Goal: Information Seeking & Learning: Learn about a topic

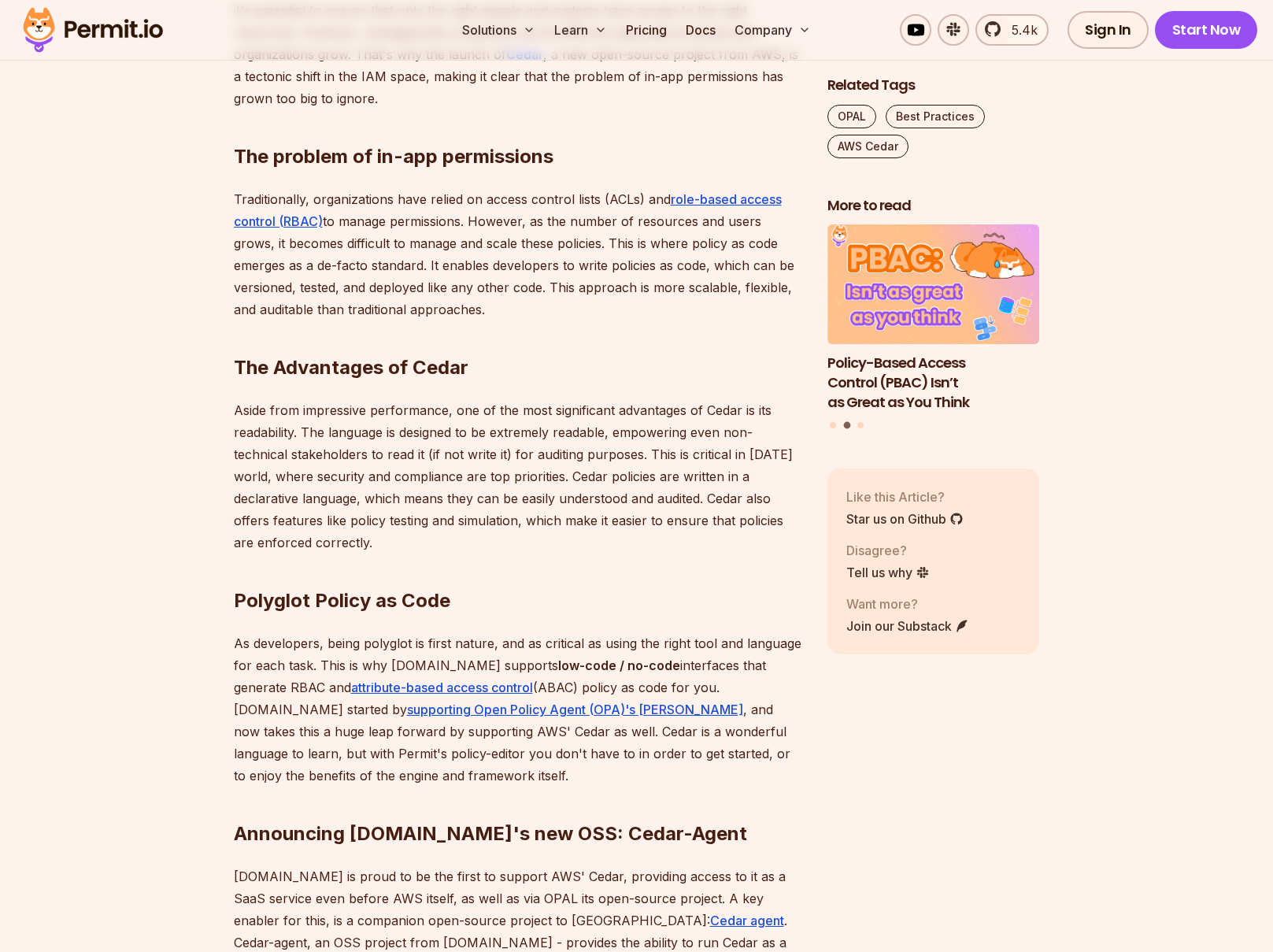
scroll to position [1171, 0]
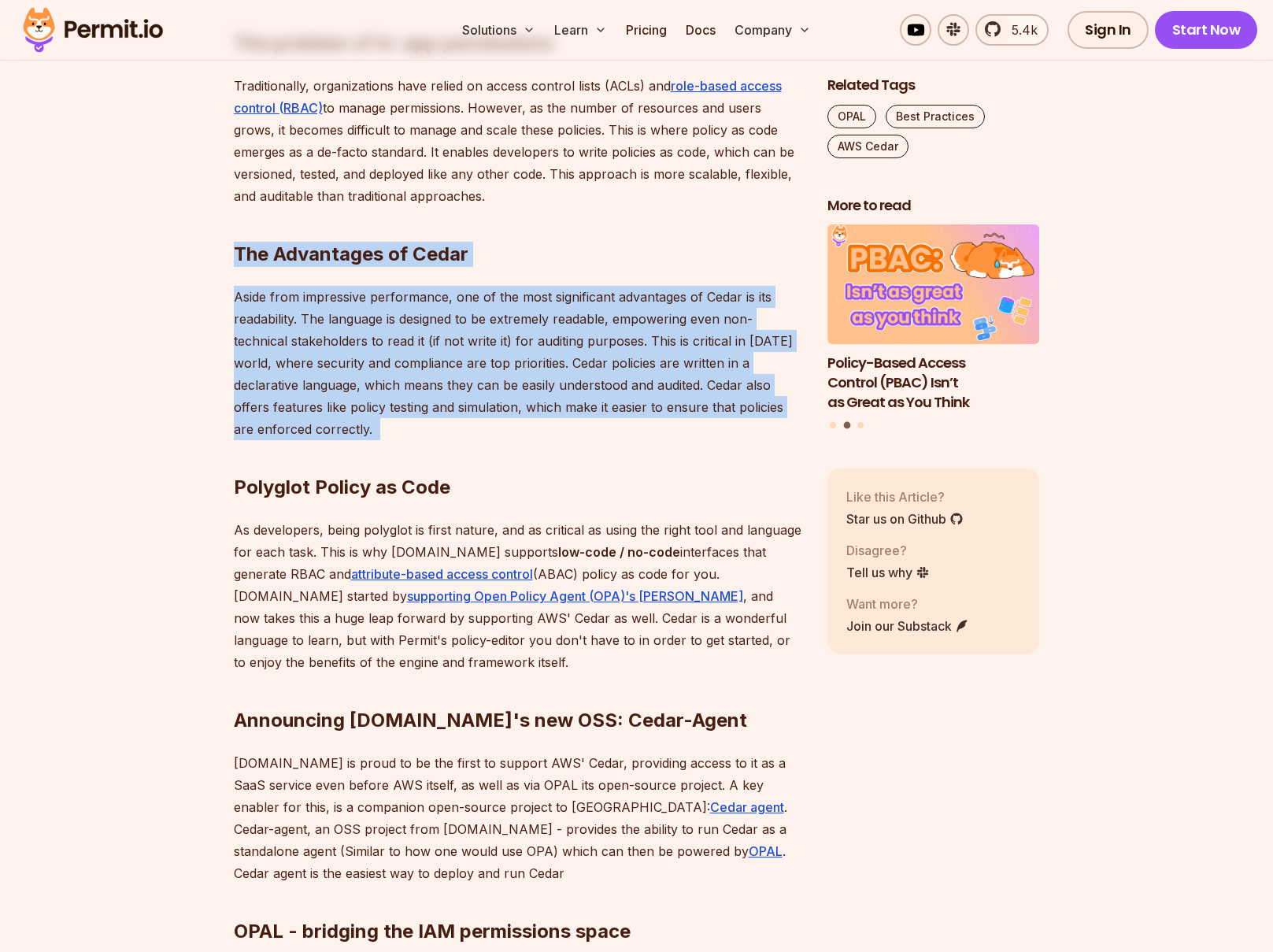
drag, startPoint x: 309, startPoint y: 304, endPoint x: 460, endPoint y: 420, distance: 190.4
click at [460, 420] on div "In [DATE] cloud-native world, managing permissions and access control has becom…" at bounding box center [518, 698] width 569 height 1713
click at [460, 420] on h2 "Polyglot Policy as Code" at bounding box center [518, 456] width 569 height 88
drag, startPoint x: 460, startPoint y: 420, endPoint x: 143, endPoint y: 236, distance: 366.5
click at [143, 236] on section "Table of Contents In [DATE] cloud-native world, managing permissions and access…" at bounding box center [636, 819] width 1273 height 2120
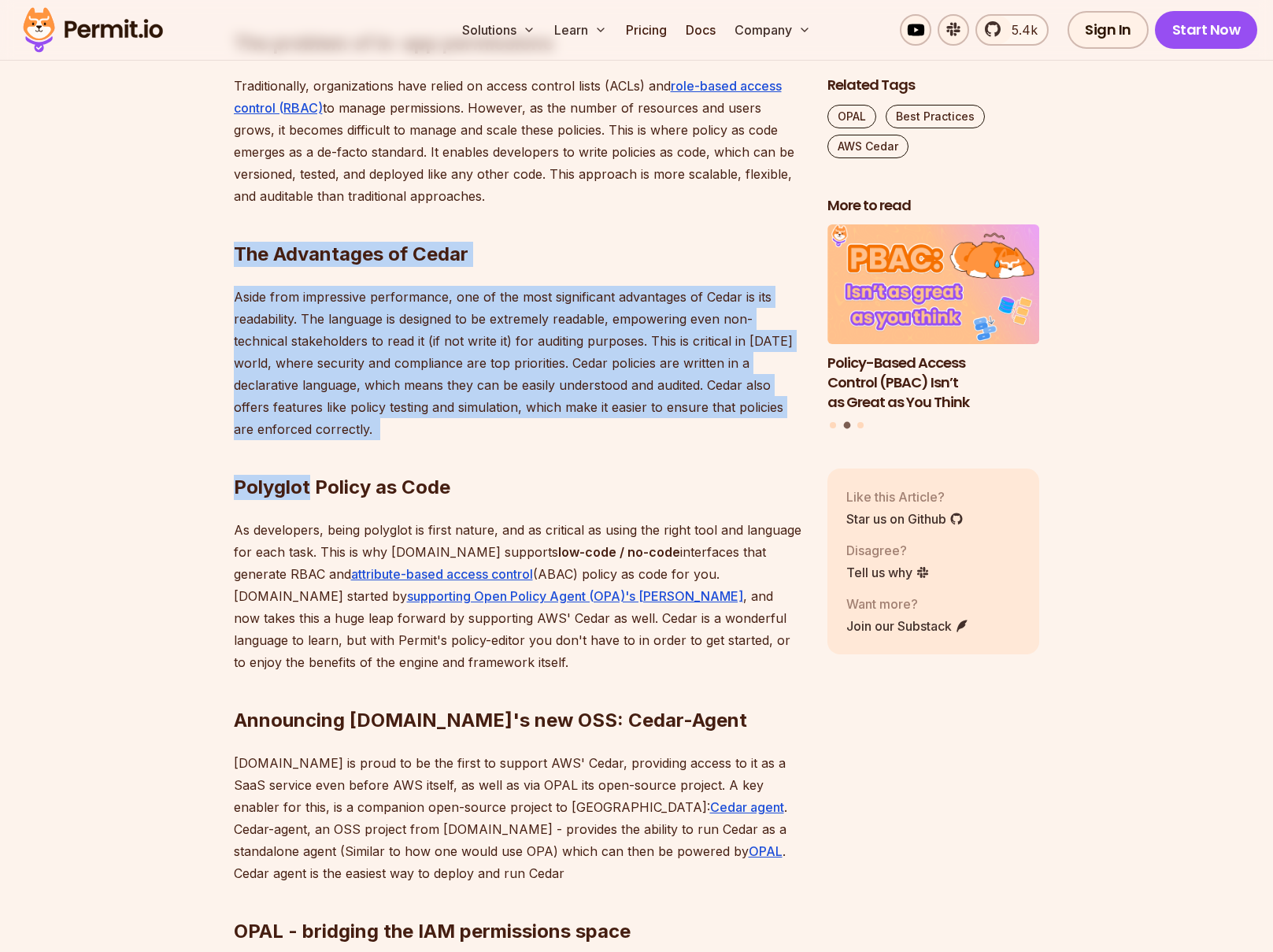
click at [143, 236] on section "Table of Contents In [DATE] cloud-native world, managing permissions and access…" at bounding box center [636, 819] width 1273 height 2120
drag, startPoint x: 143, startPoint y: 236, endPoint x: 454, endPoint y: 428, distance: 365.5
click at [454, 426] on section "Table of Contents In [DATE] cloud-native world, managing permissions and access…" at bounding box center [636, 819] width 1273 height 2120
click at [454, 428] on h2 "Polyglot Policy as Code" at bounding box center [518, 456] width 569 height 88
drag, startPoint x: 467, startPoint y: 422, endPoint x: 195, endPoint y: 287, distance: 303.7
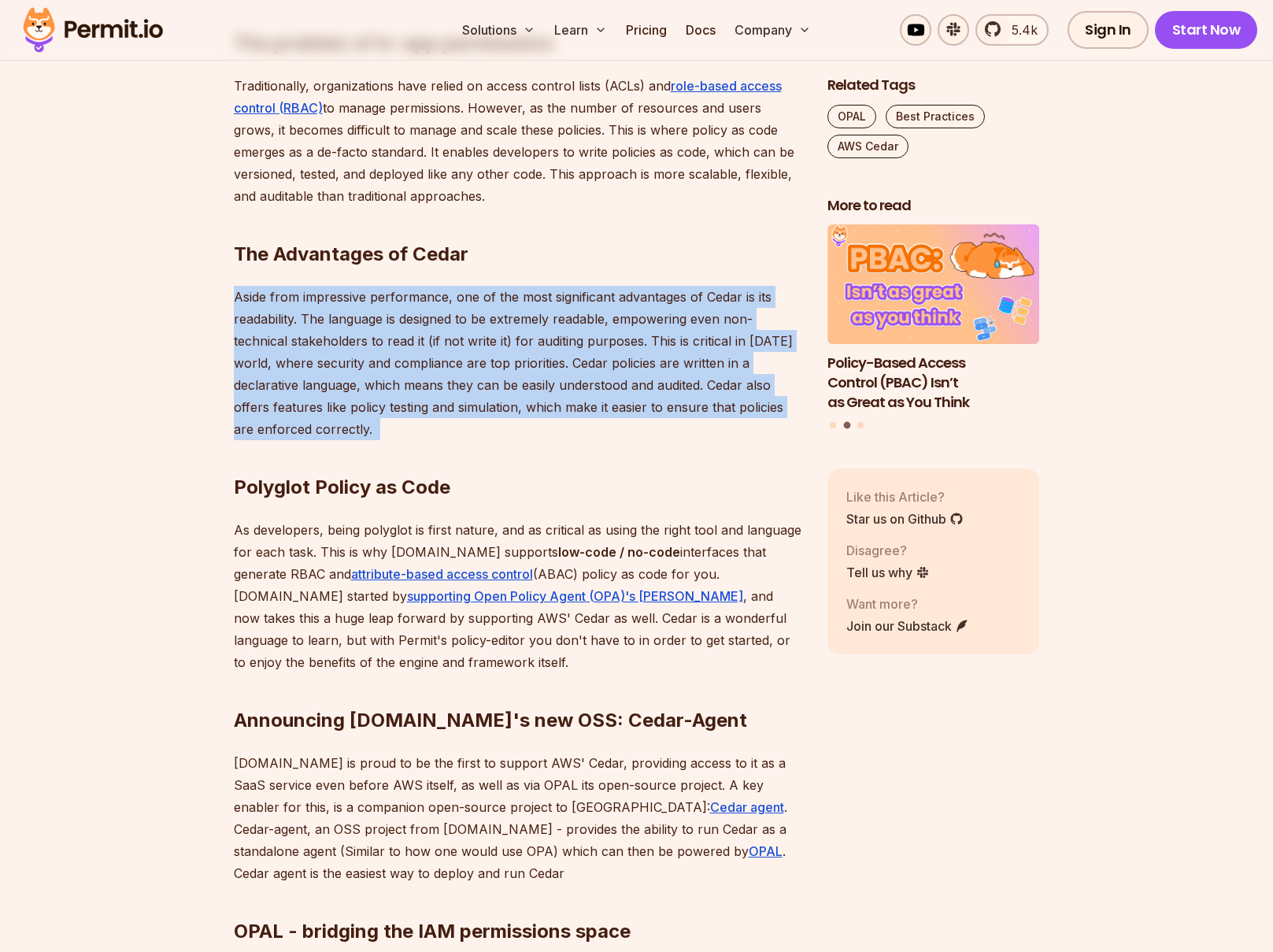
click at [195, 287] on section "Table of Contents In [DATE] cloud-native world, managing permissions and access…" at bounding box center [636, 819] width 1273 height 2120
drag, startPoint x: 195, startPoint y: 287, endPoint x: 564, endPoint y: 426, distance: 394.3
click at [564, 426] on section "Table of Contents In [DATE] cloud-native world, managing permissions and access…" at bounding box center [636, 819] width 1273 height 2120
click at [564, 426] on h2 "Polyglot Policy as Code" at bounding box center [518, 456] width 569 height 88
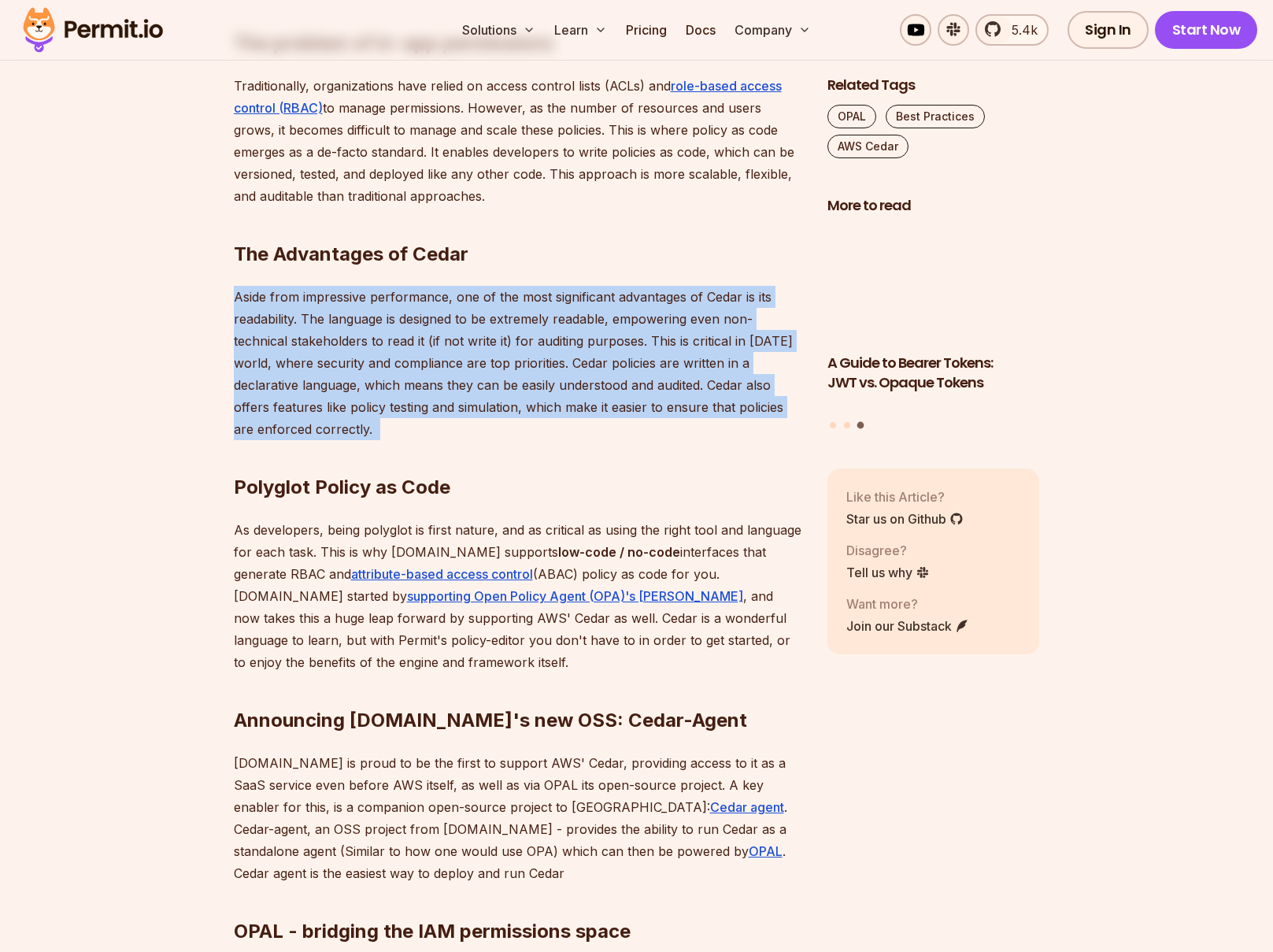
drag, startPoint x: 401, startPoint y: 426, endPoint x: 141, endPoint y: 302, distance: 288.1
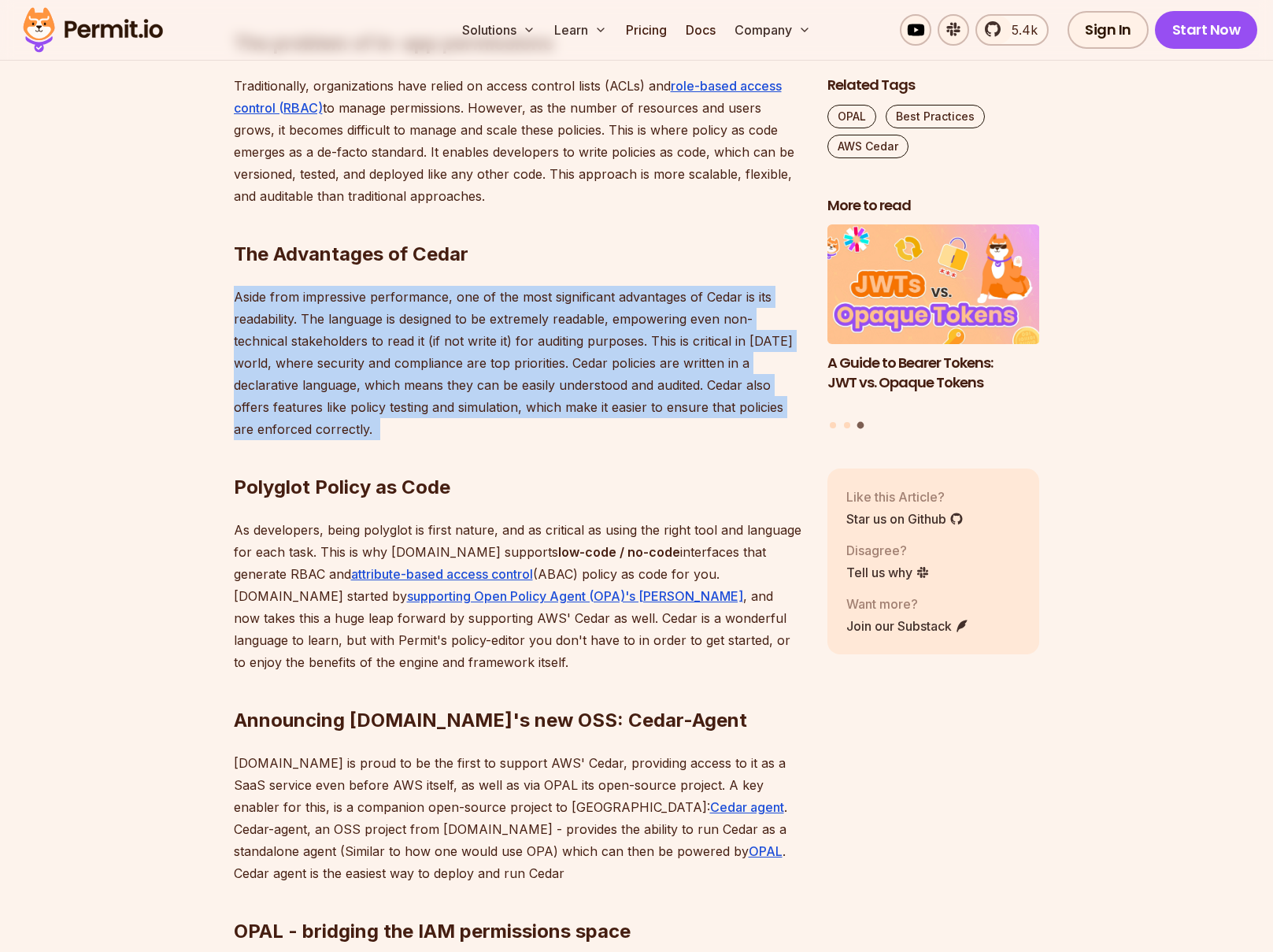
click at [141, 302] on section "Table of Contents In [DATE] cloud-native world, managing permissions and access…" at bounding box center [636, 819] width 1273 height 2120
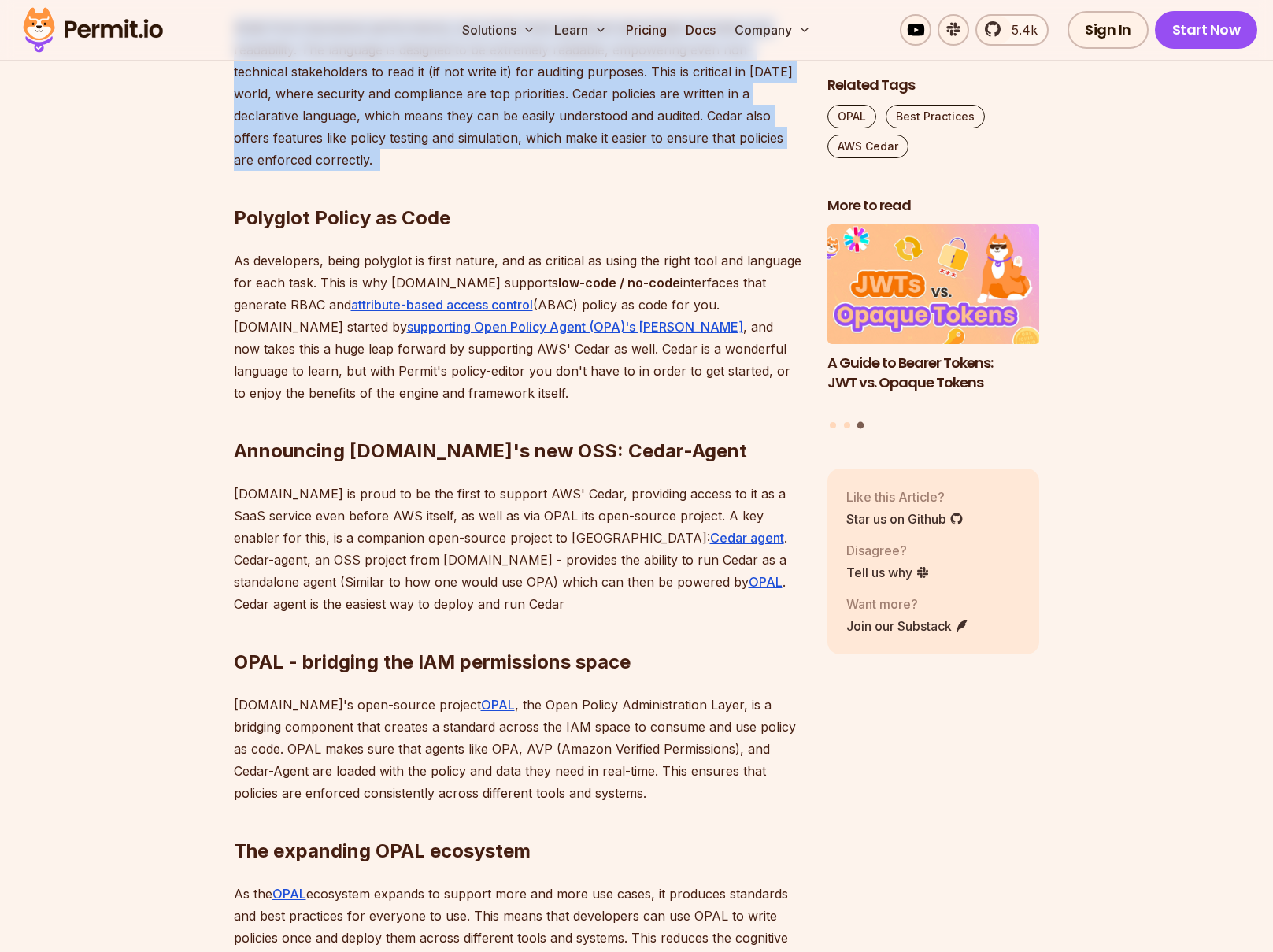
scroll to position [1706, 0]
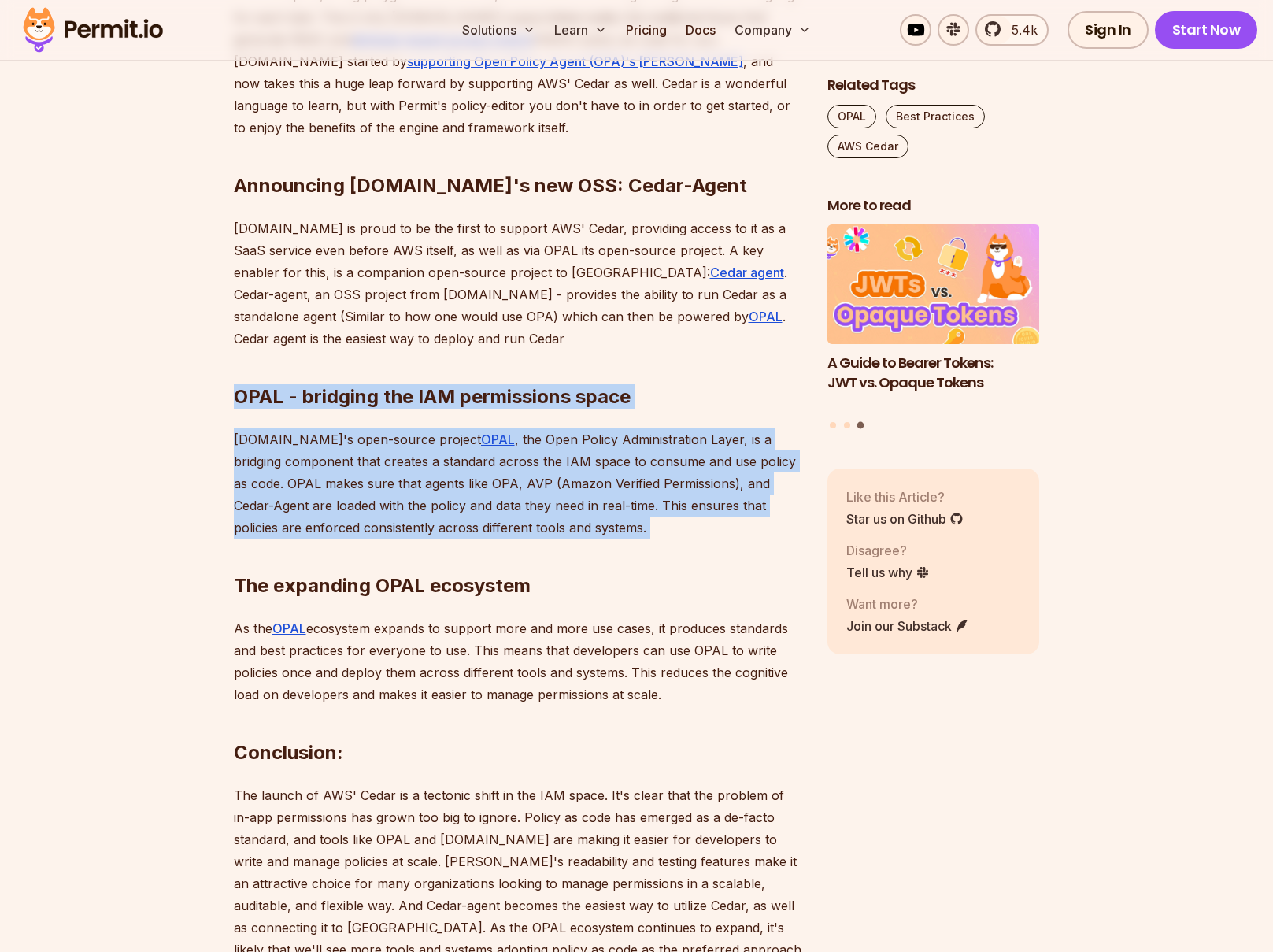
drag, startPoint x: 205, startPoint y: 372, endPoint x: 652, endPoint y: 516, distance: 469.6
click at [652, 516] on section "Table of Contents In [DATE] cloud-native world, managing permissions and access…" at bounding box center [636, 284] width 1273 height 2120
click at [652, 517] on h2 "The expanding OPAL ecosystem" at bounding box center [518, 554] width 569 height 88
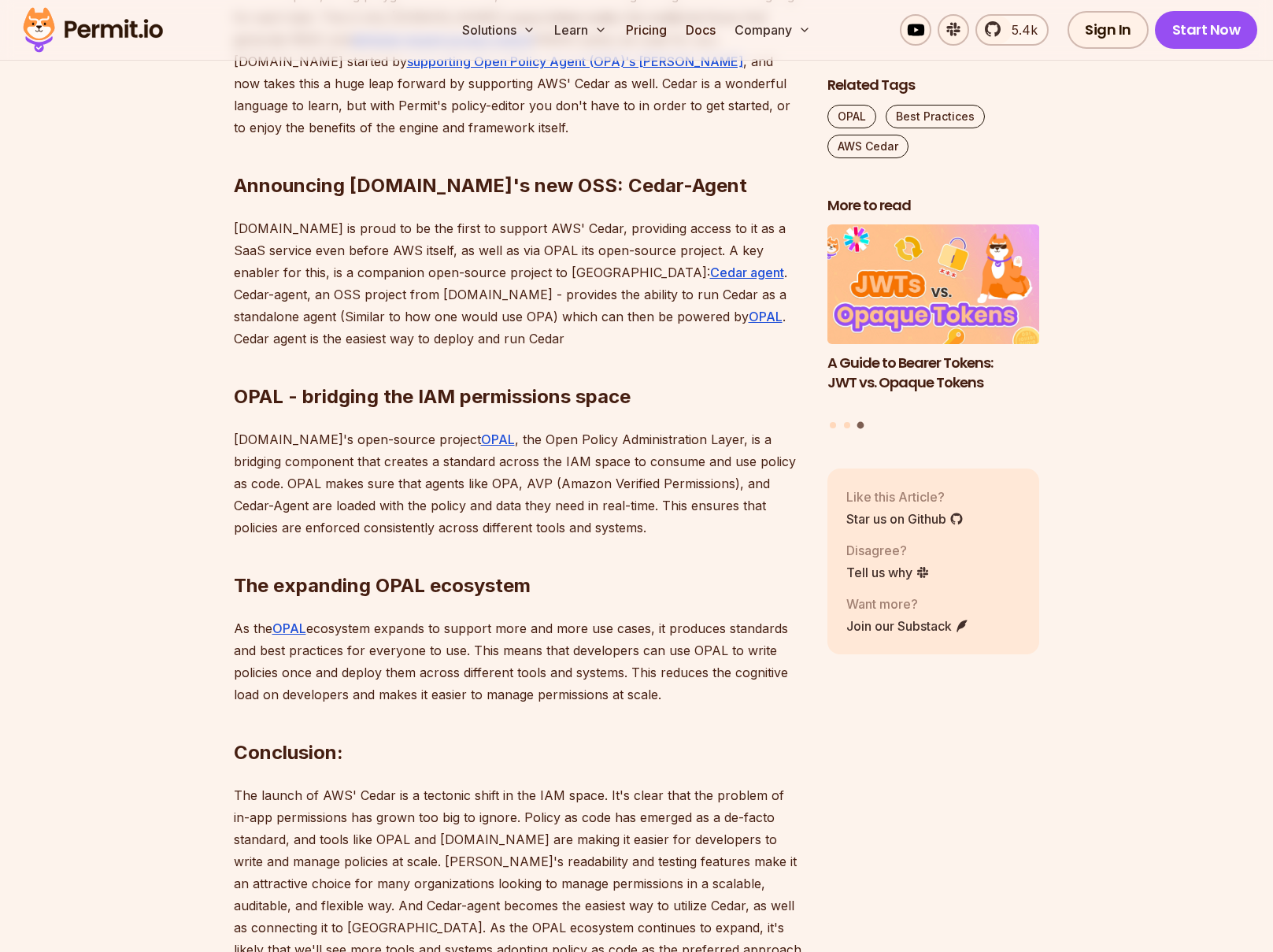
scroll to position [2243, 0]
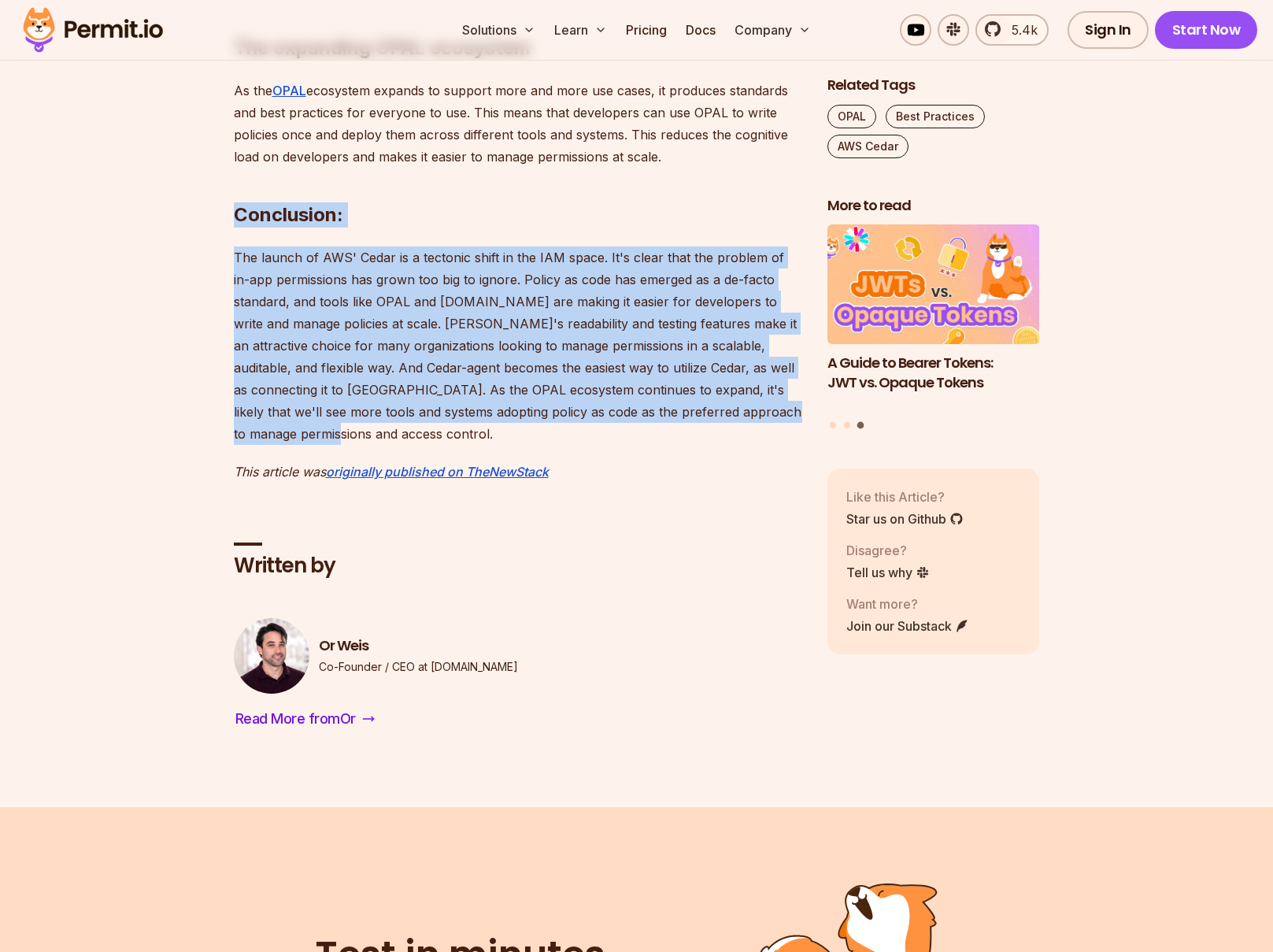
drag, startPoint x: 197, startPoint y: 206, endPoint x: 610, endPoint y: 437, distance: 473.2
click at [610, 437] on p "The launch of AWS' Cedar is a tectonic shift in the IAM space. It's clear that …" at bounding box center [518, 346] width 569 height 198
drag, startPoint x: 610, startPoint y: 437, endPoint x: 290, endPoint y: 253, distance: 369.1
click at [290, 253] on p "The launch of AWS' Cedar is a tectonic shift in the IAM space. It's clear that …" at bounding box center [518, 346] width 569 height 198
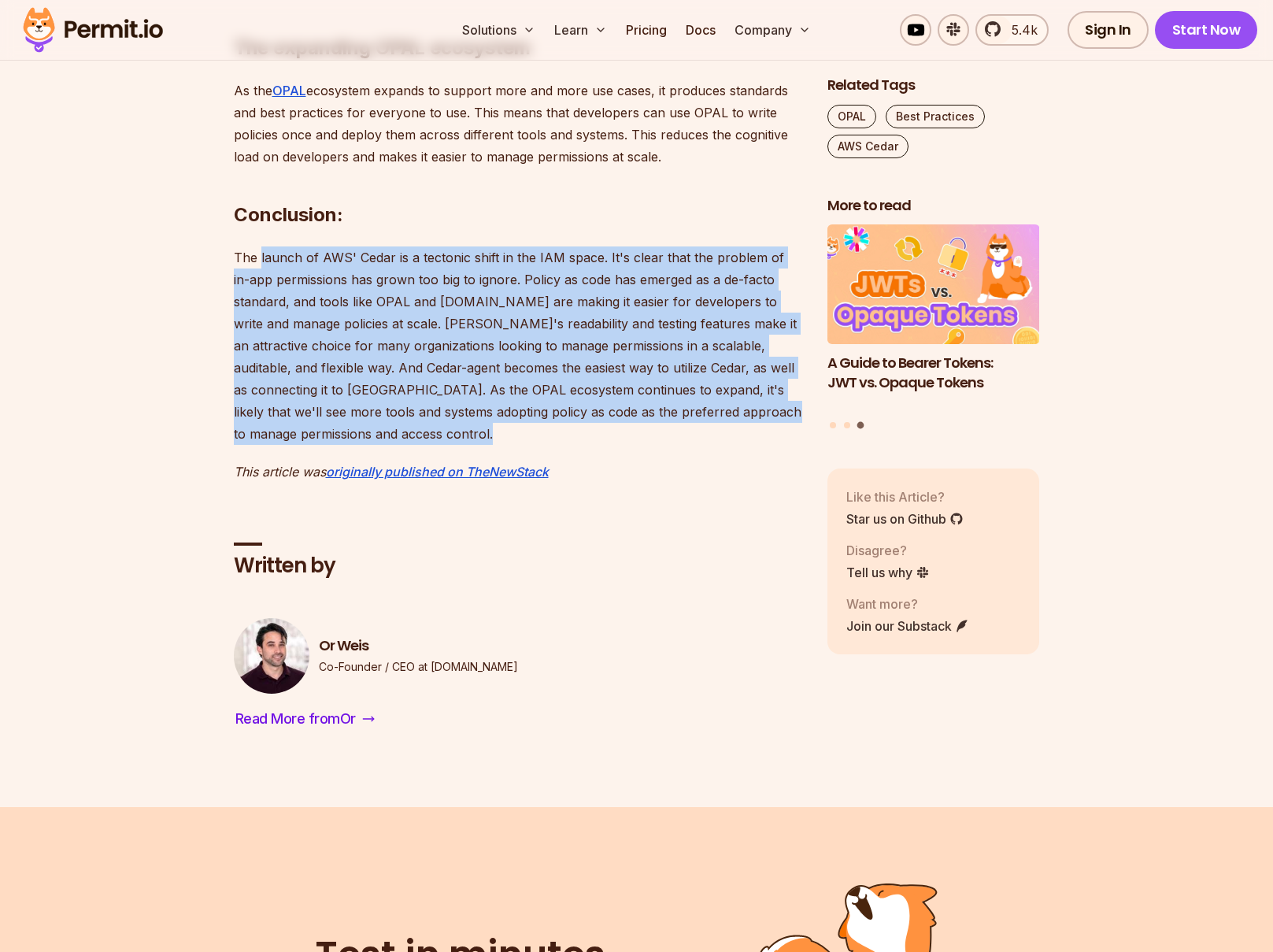
click at [290, 253] on p "The launch of AWS' Cedar is a tectonic shift in the IAM space. It's clear that …" at bounding box center [518, 346] width 569 height 198
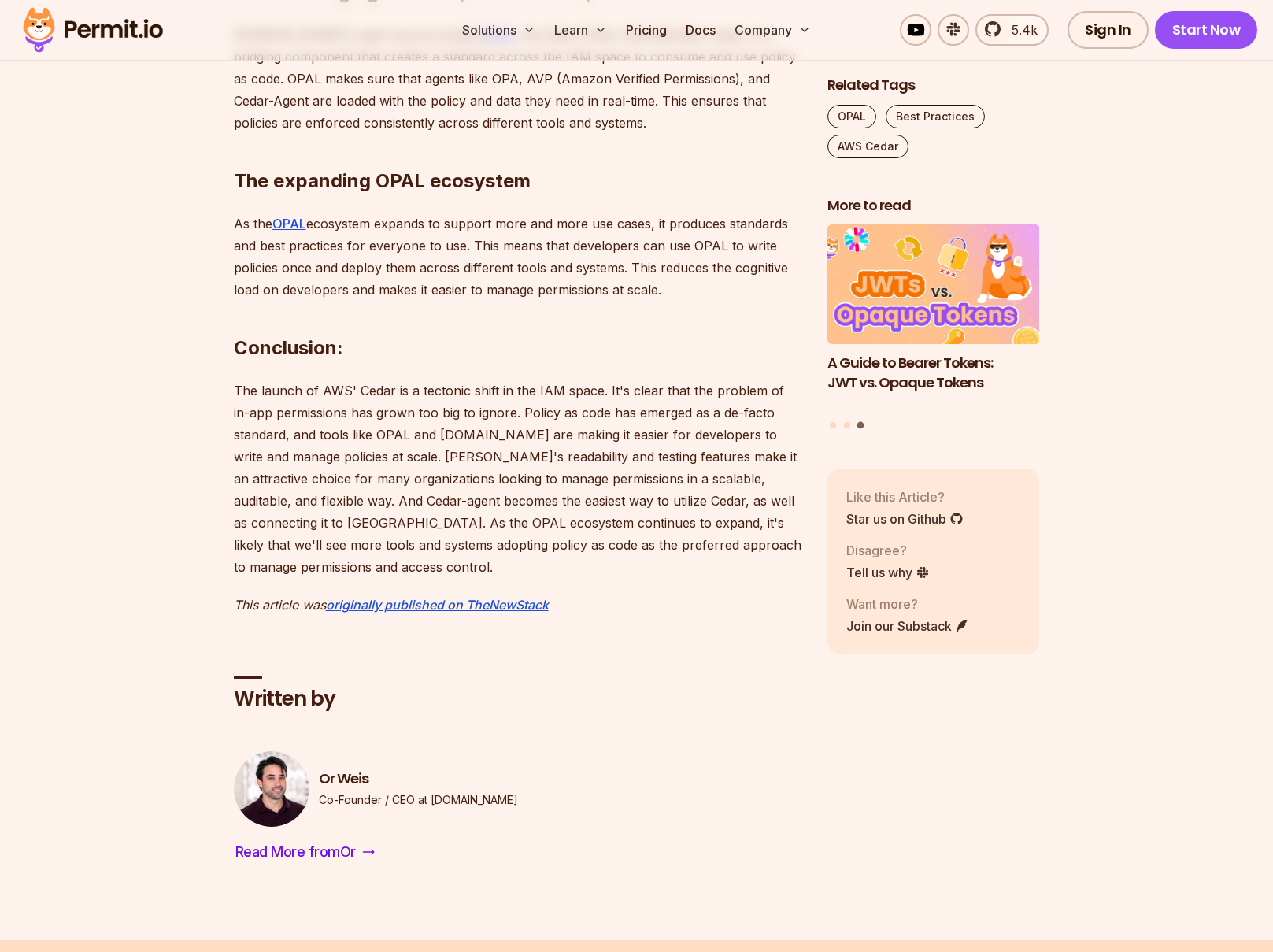
scroll to position [1706, 0]
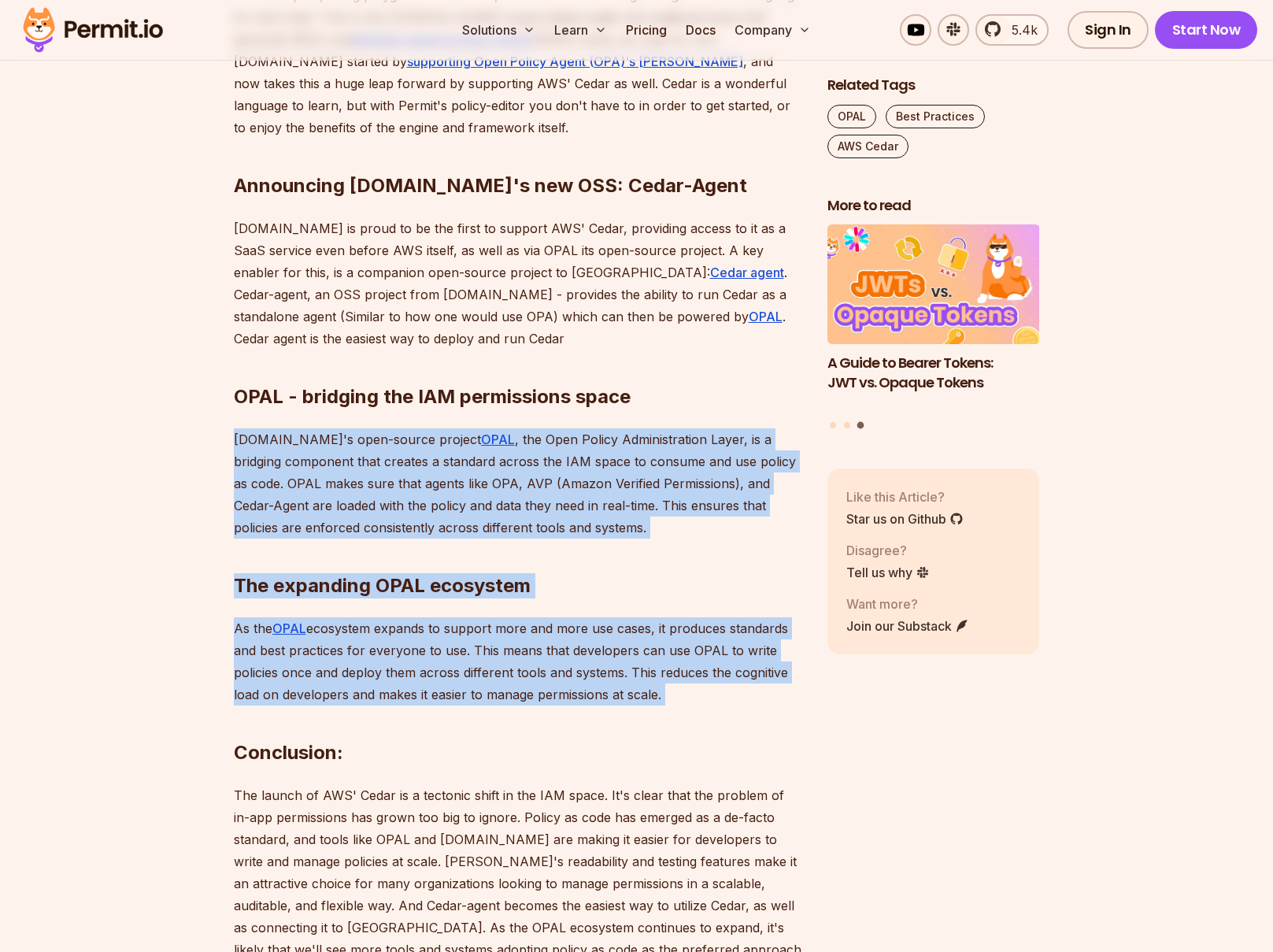
drag, startPoint x: 639, startPoint y: 701, endPoint x: 218, endPoint y: 413, distance: 510.1
click at [218, 413] on section "Table of Contents In [DATE] cloud-native world, managing permissions and access…" at bounding box center [636, 284] width 1273 height 2120
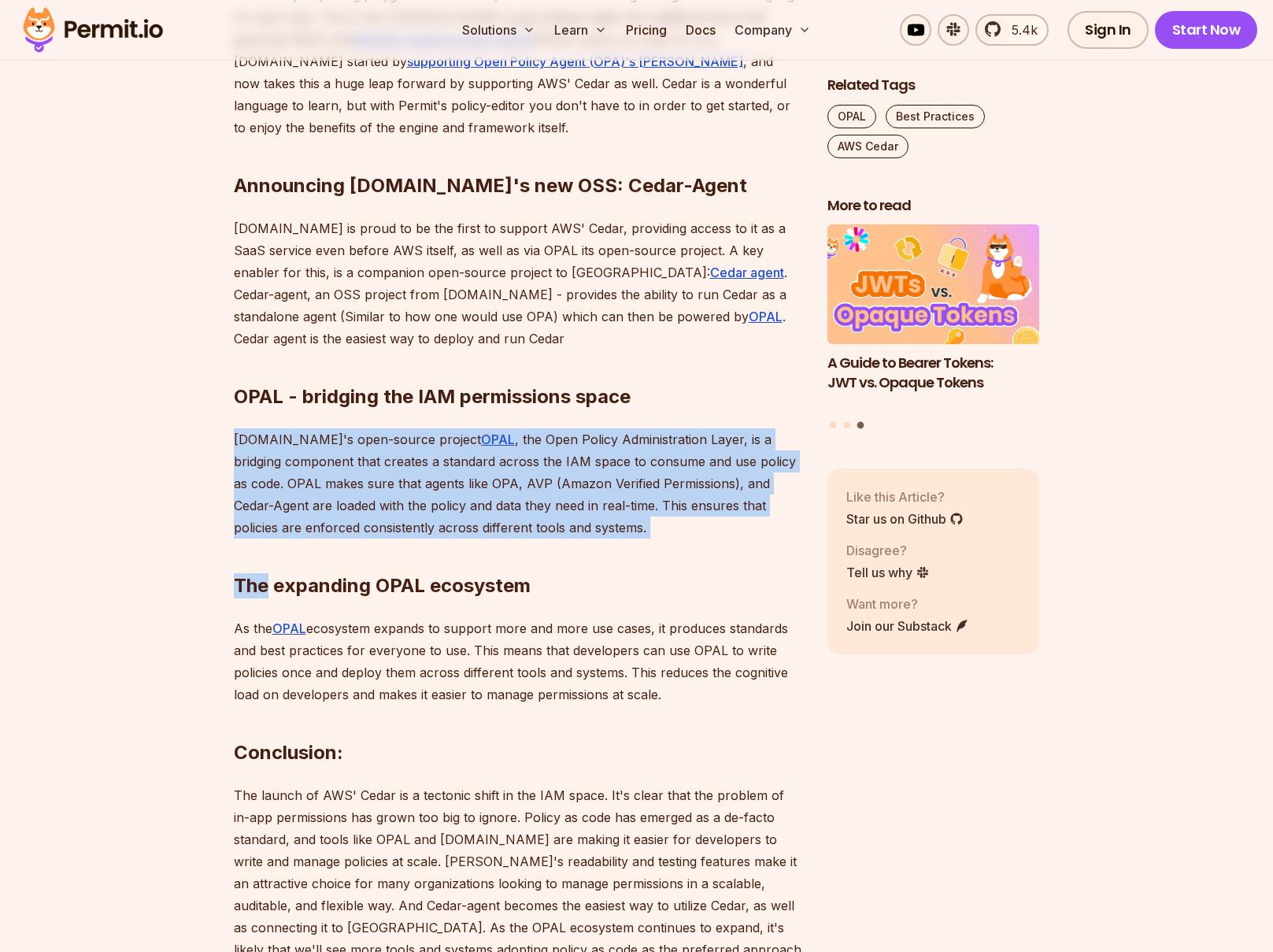
drag, startPoint x: 218, startPoint y: 413, endPoint x: 626, endPoint y: 600, distance: 448.8
click at [625, 599] on section "Table of Contents In [DATE] cloud-native world, managing permissions and access…" at bounding box center [636, 284] width 1273 height 2120
click at [626, 600] on div "In [DATE] cloud-native world, managing permissions and access control has becom…" at bounding box center [518, 163] width 569 height 1713
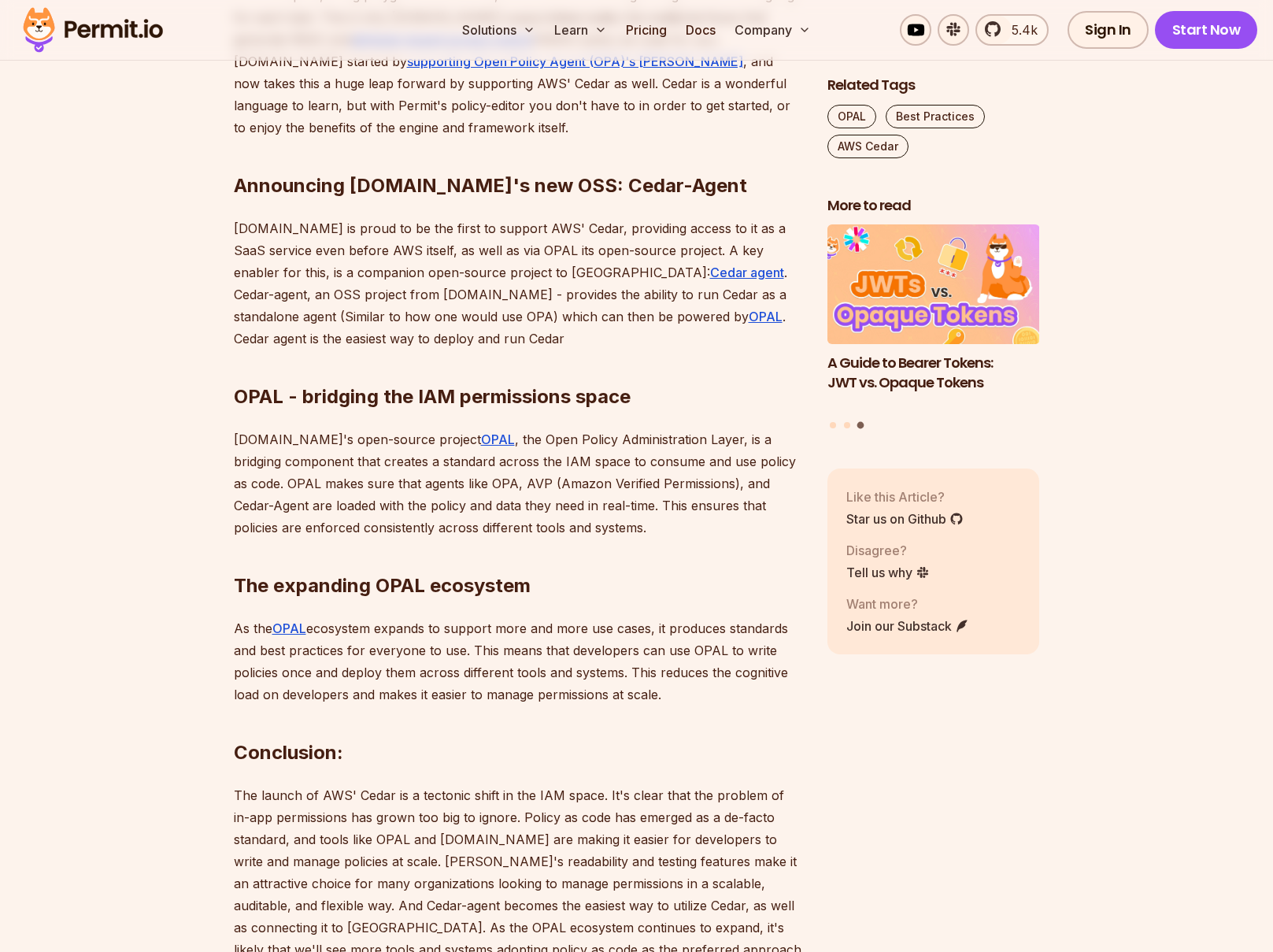
click at [632, 710] on h2 "Conclusion:" at bounding box center [518, 721] width 569 height 88
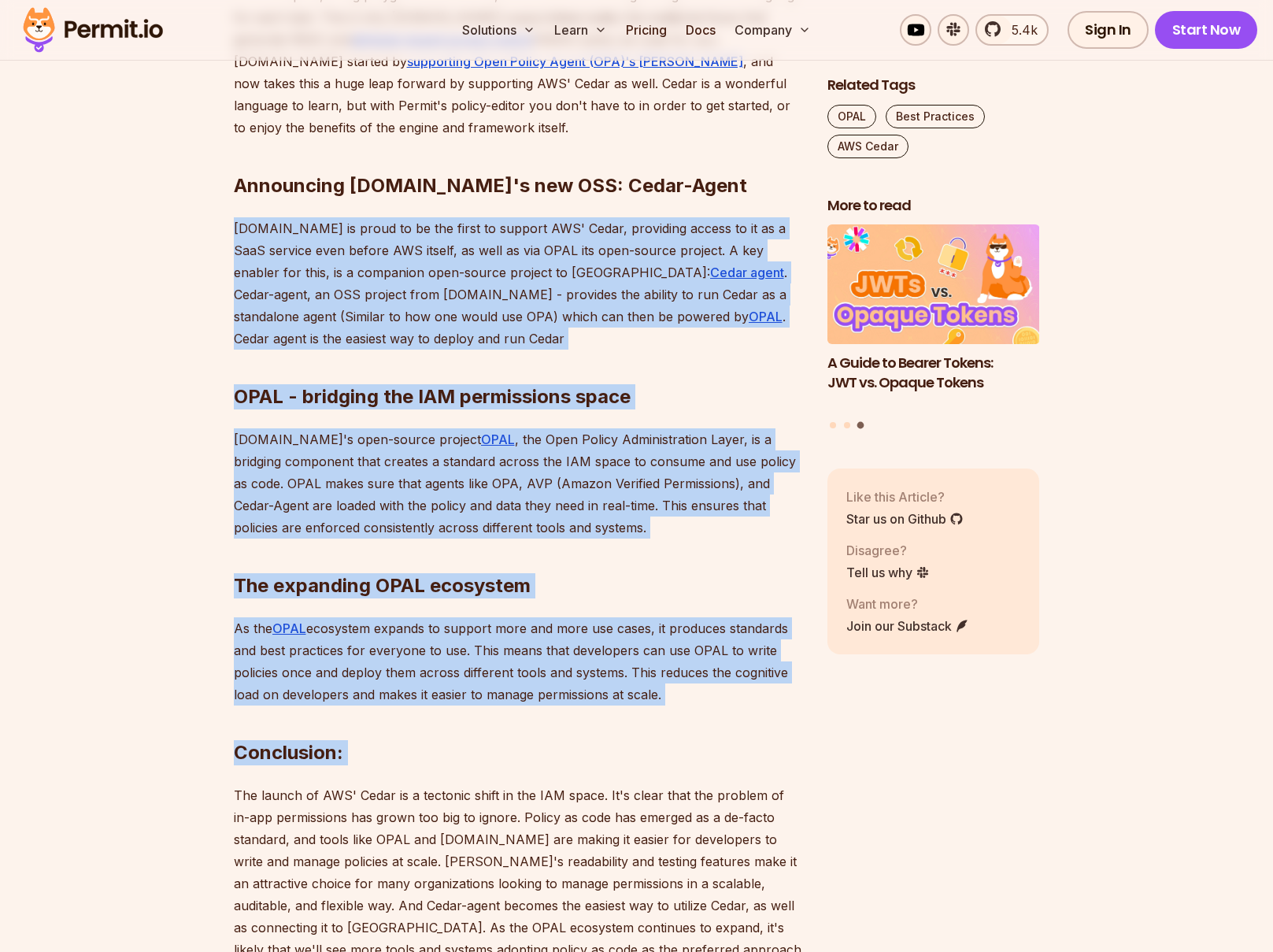
drag, startPoint x: 632, startPoint y: 710, endPoint x: 227, endPoint y: 225, distance: 631.9
click at [227, 225] on section "Table of Contents In [DATE] cloud-native world, managing permissions and access…" at bounding box center [636, 284] width 1273 height 2120
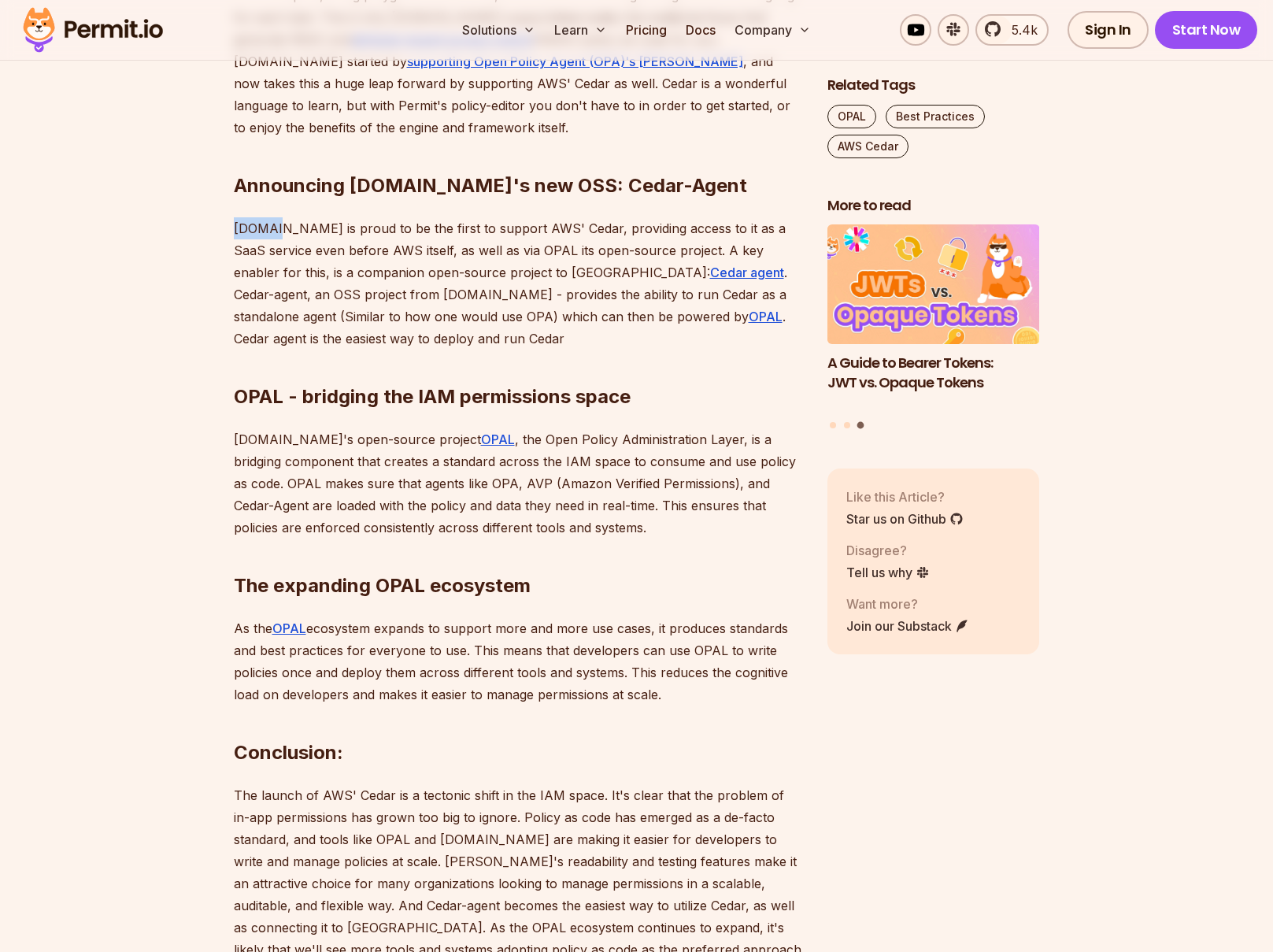
click at [227, 225] on section "Table of Contents In [DATE] cloud-native world, managing permissions and access…" at bounding box center [636, 284] width 1273 height 2120
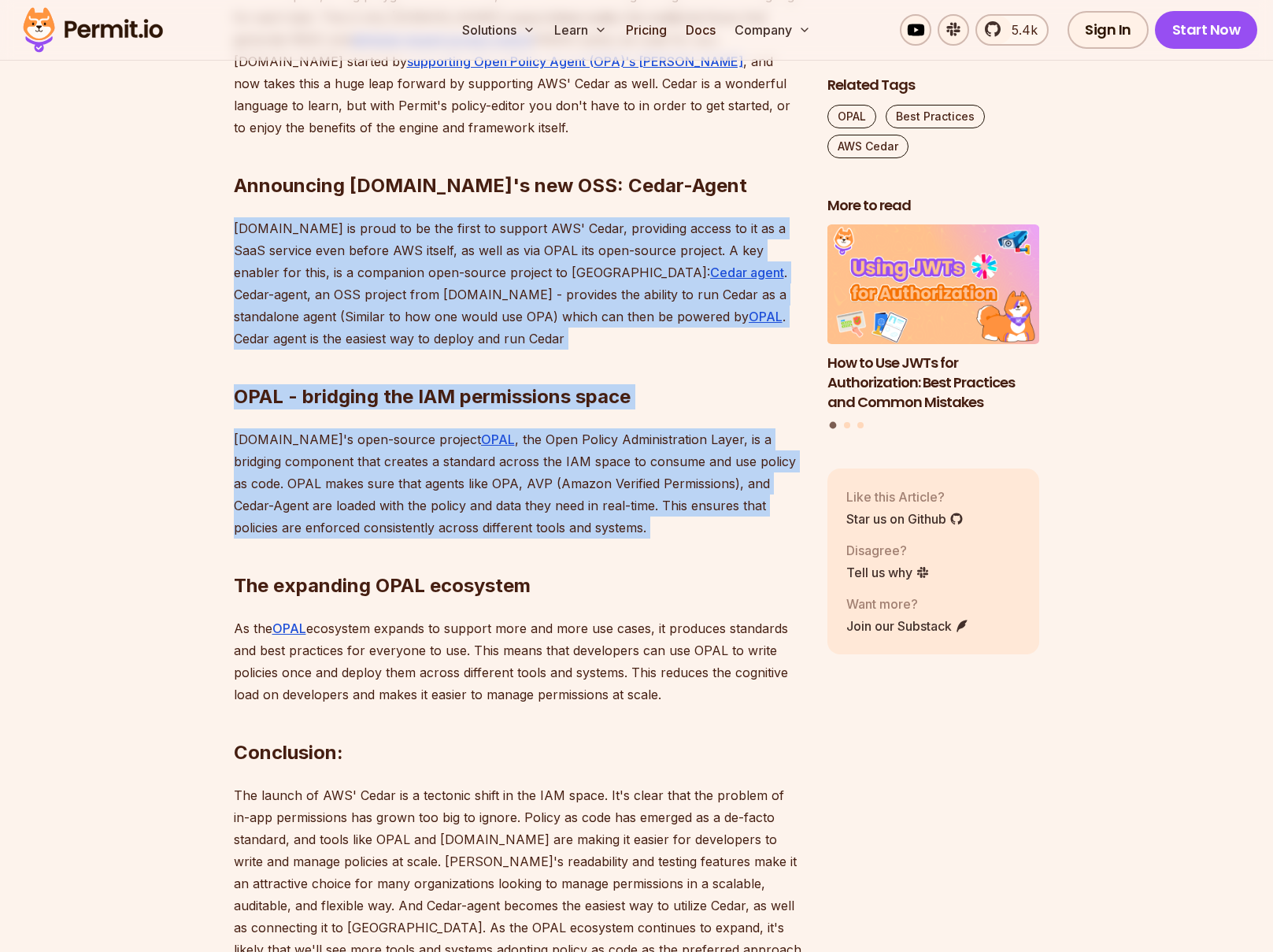
drag, startPoint x: 227, startPoint y: 225, endPoint x: 429, endPoint y: 506, distance: 346.1
click at [429, 506] on section "Table of Contents In [DATE] cloud-native world, managing permissions and access…" at bounding box center [636, 284] width 1273 height 2120
click at [429, 506] on p "[DOMAIN_NAME]'s open-source project OPAL , the Open Policy Administration Layer…" at bounding box center [518, 483] width 569 height 110
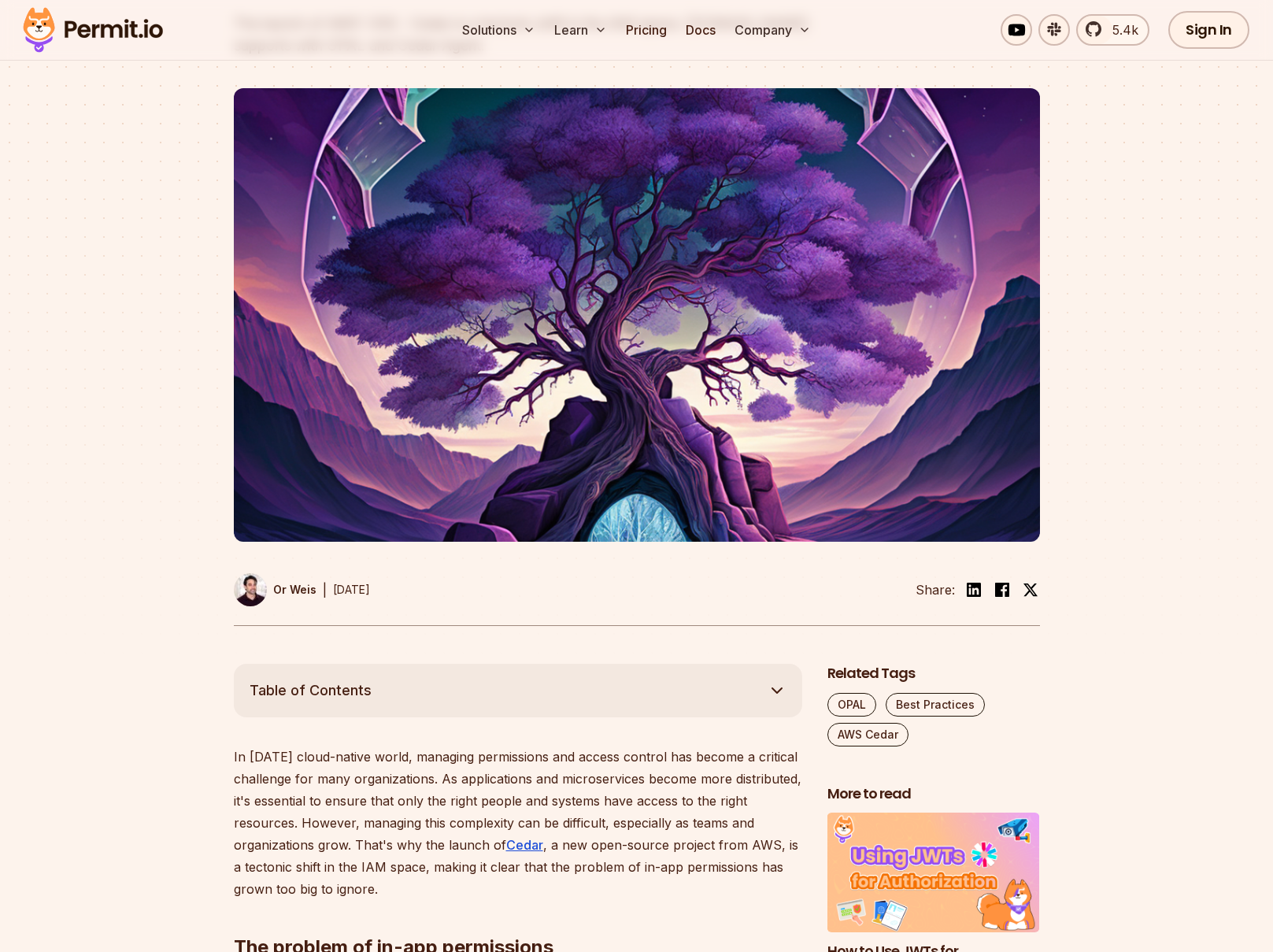
scroll to position [0, 0]
